Goal: Task Accomplishment & Management: Manage account settings

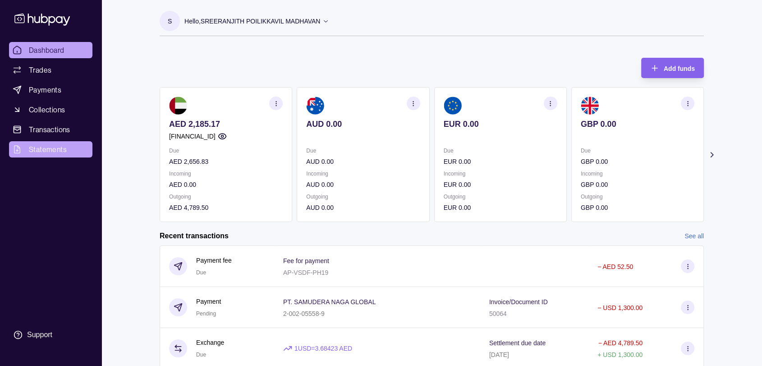
click at [51, 143] on link "Statements" at bounding box center [50, 149] width 83 height 16
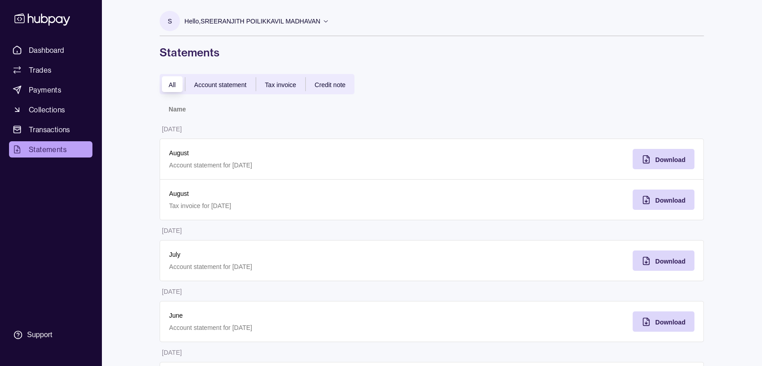
click at [41, 149] on span "Statements" at bounding box center [48, 149] width 38 height 11
click at [51, 127] on span "Transactions" at bounding box center [50, 129] width 42 height 11
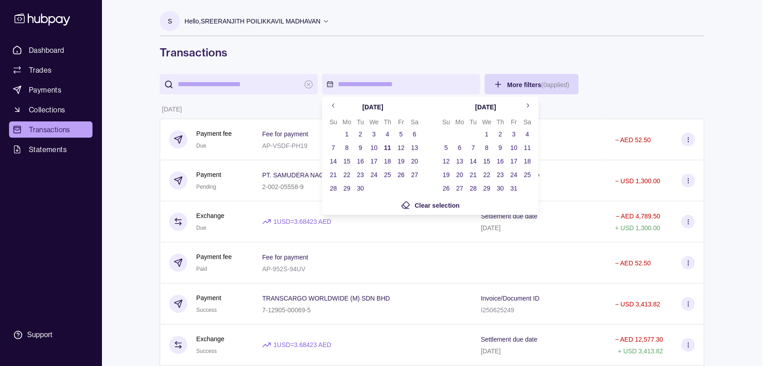
click at [346, 134] on button "1" at bounding box center [347, 134] width 13 height 13
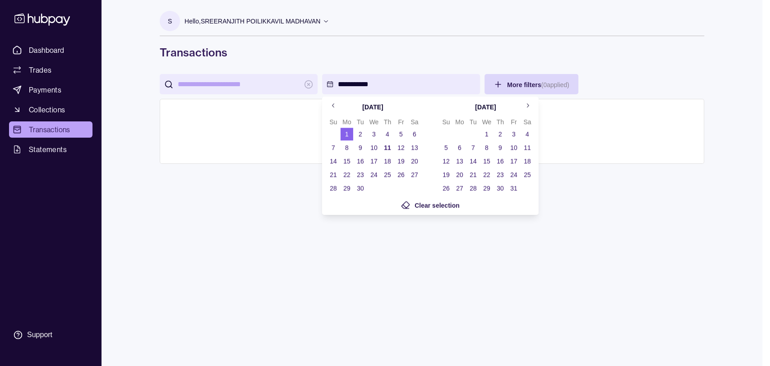
click at [387, 147] on button "11" at bounding box center [387, 147] width 13 height 13
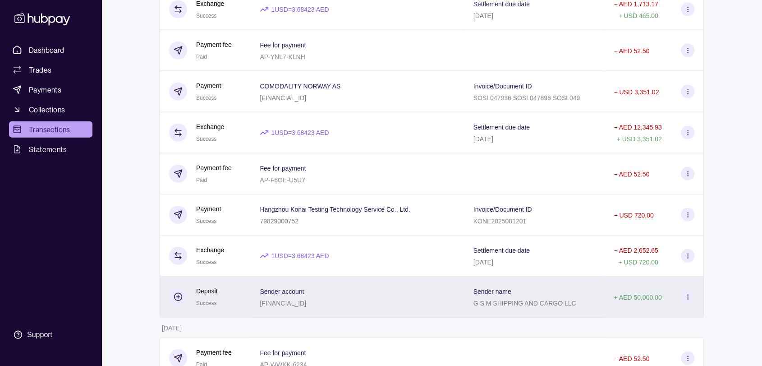
scroll to position [2205, 0]
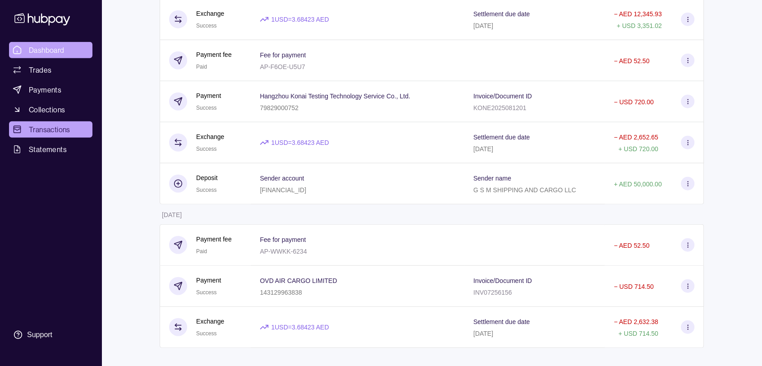
click at [43, 42] on link "Dashboard" at bounding box center [50, 50] width 83 height 16
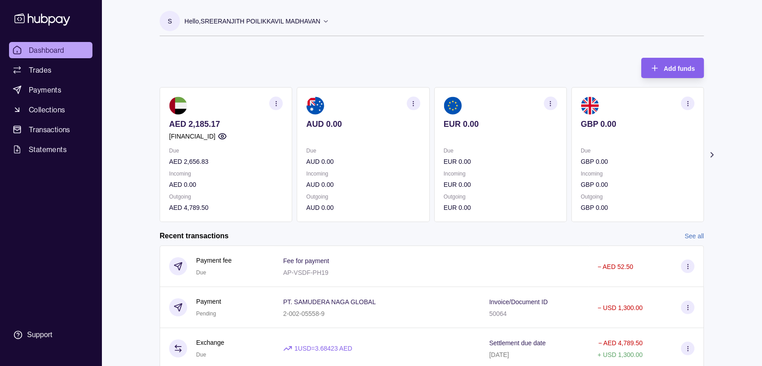
click at [317, 22] on p "Hello, SREERANJITH POILIKKAVIL MADHAVAN" at bounding box center [253, 21] width 136 height 10
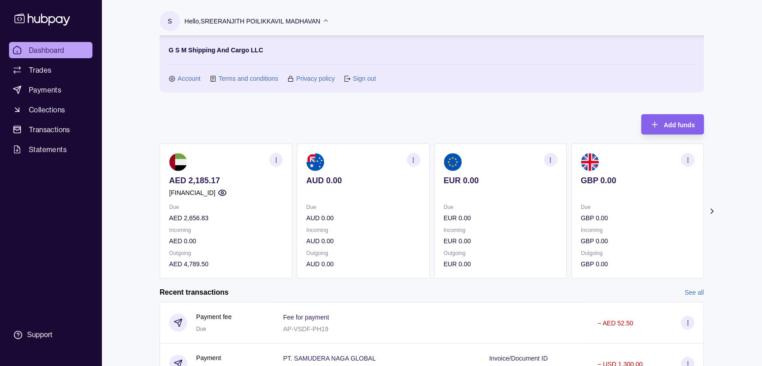
click at [351, 75] on section "Sign out" at bounding box center [360, 79] width 32 height 10
click at [360, 77] on link "Sign out" at bounding box center [364, 79] width 23 height 10
